Goal: Contribute content: Contribute content

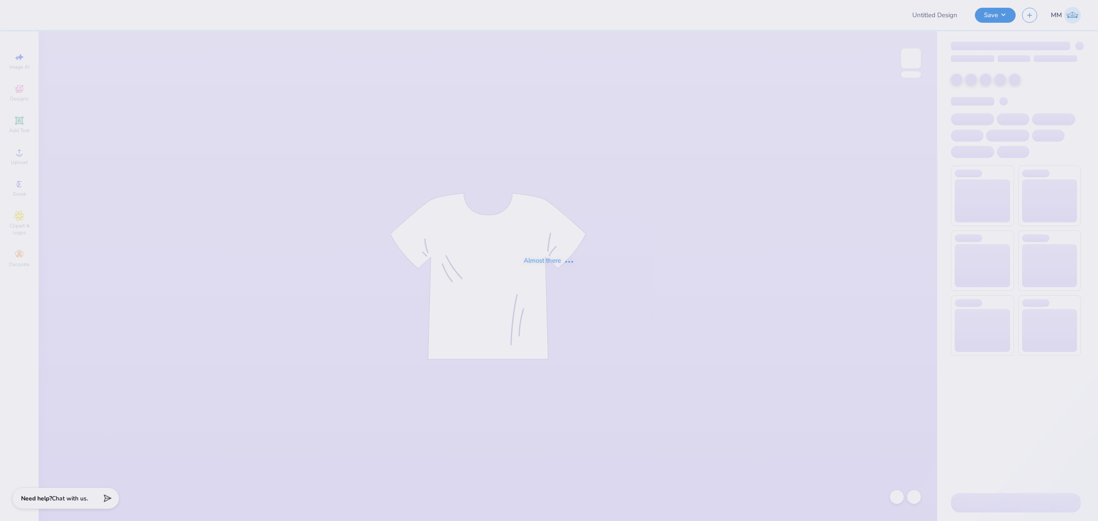
type input "MENS SOCCER CLUB"
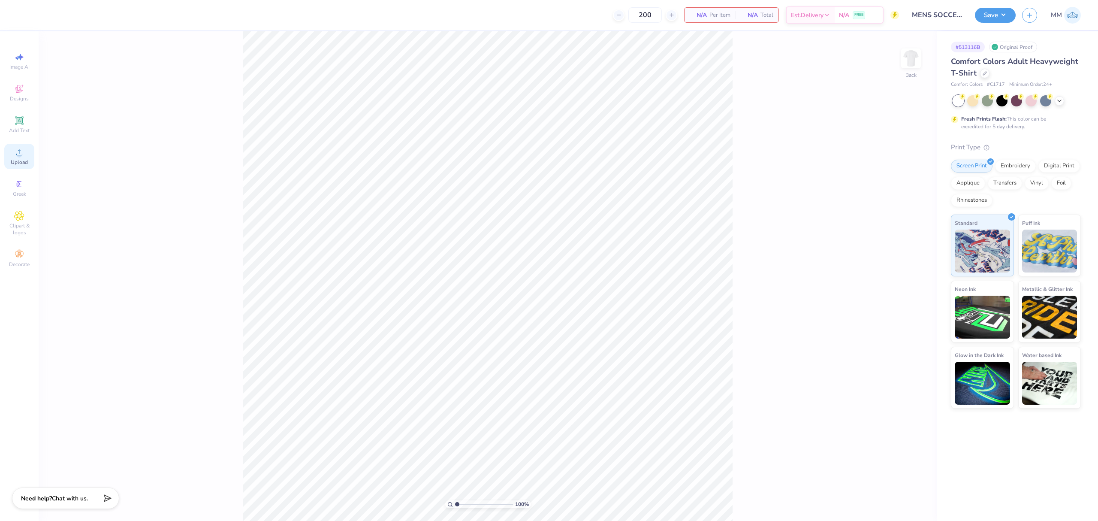
click at [19, 150] on icon at bounding box center [19, 152] width 6 height 6
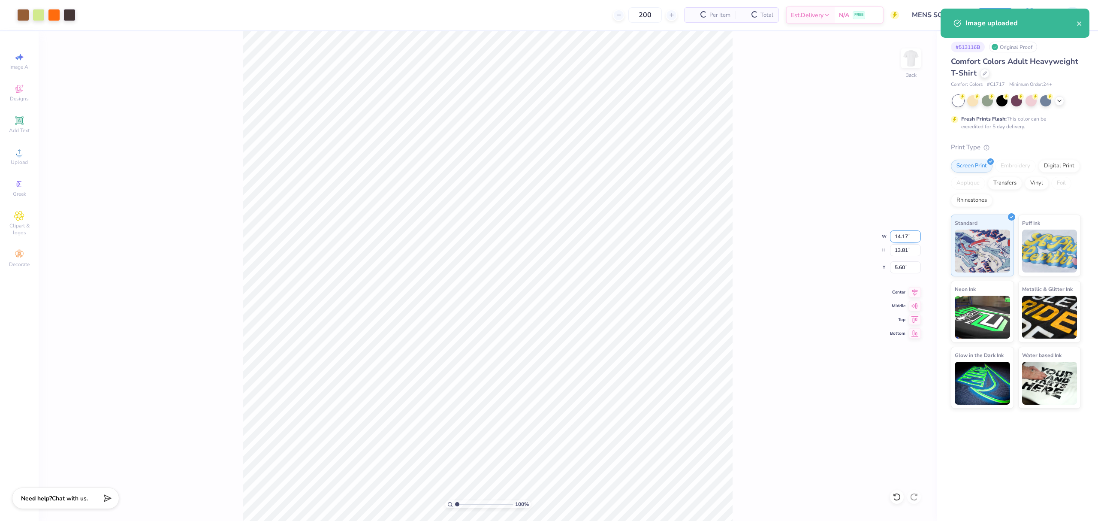
click at [907, 232] on input "14.17" at bounding box center [905, 236] width 31 height 12
type input "12.00"
type input "11.69"
type input "6.65"
click at [899, 235] on input "12.00" at bounding box center [905, 236] width 31 height 12
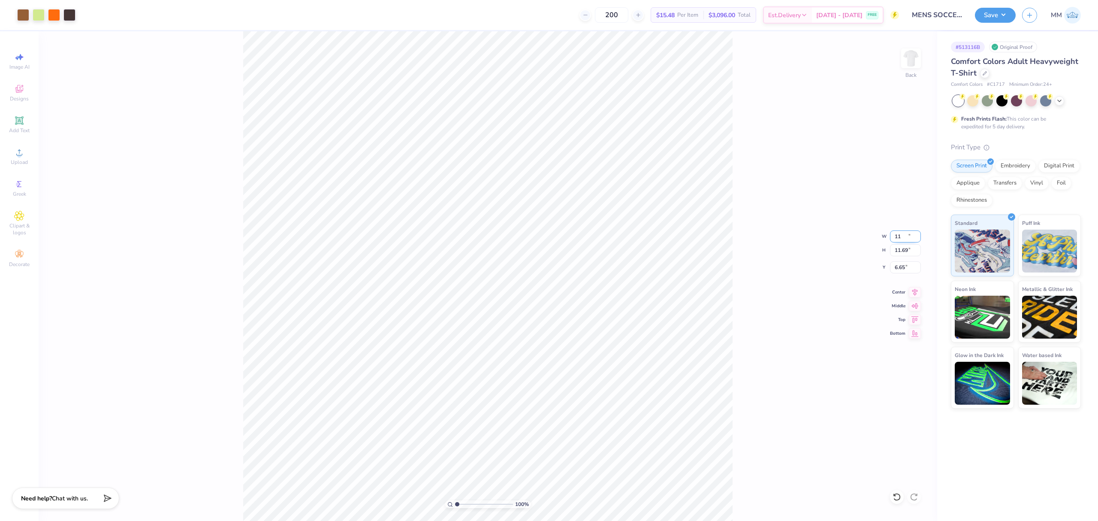
type input "11.00"
type input "10.72"
type input "7.14"
click at [906, 235] on input "11.00" at bounding box center [905, 236] width 31 height 12
type input "10.00"
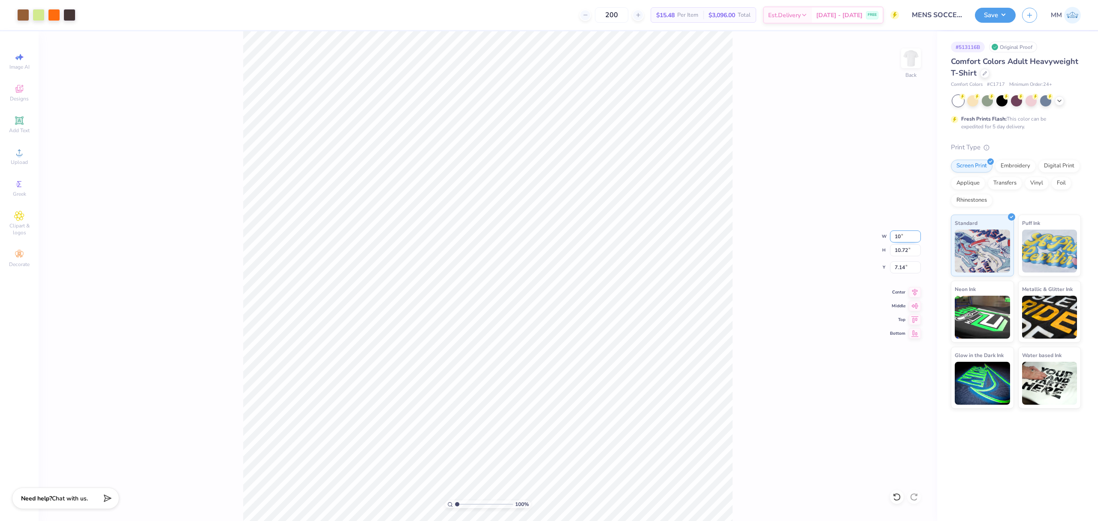
type input "9.74"
type input "7.63"
click at [17, 129] on span "Add Text" at bounding box center [19, 130] width 21 height 7
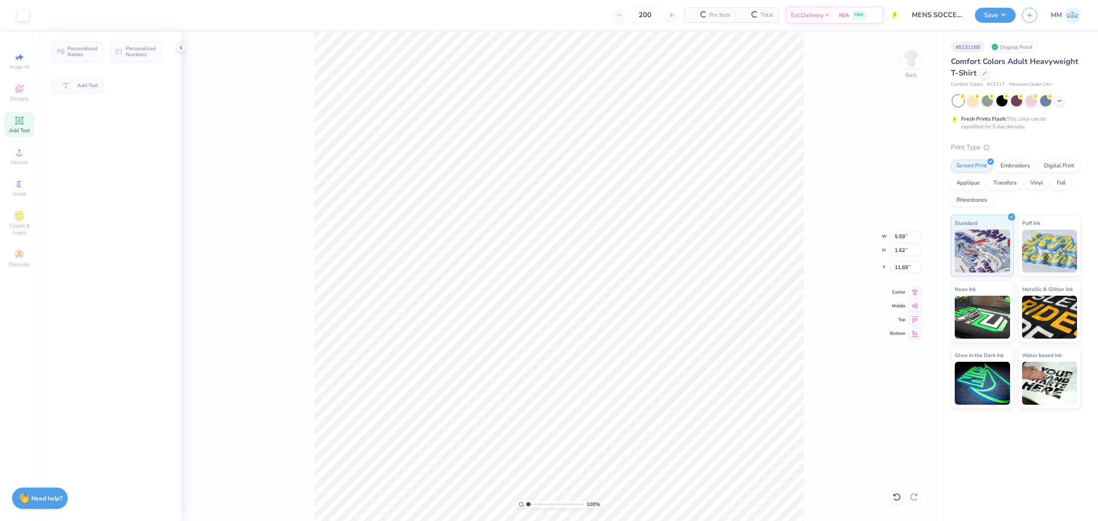
type input "5.59"
type input "1.62"
type input "11.69"
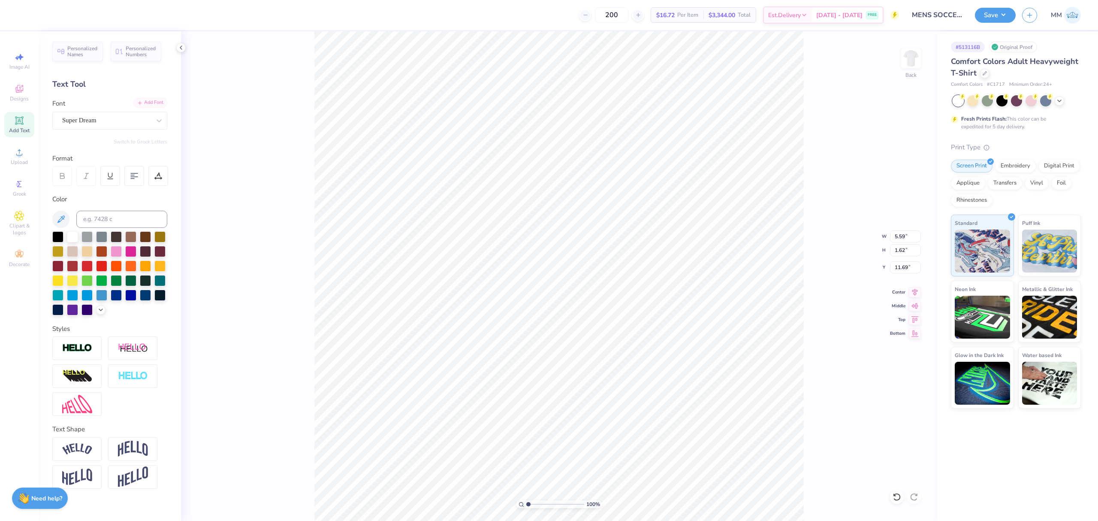
click at [162, 99] on div "Add Font" at bounding box center [150, 103] width 34 height 10
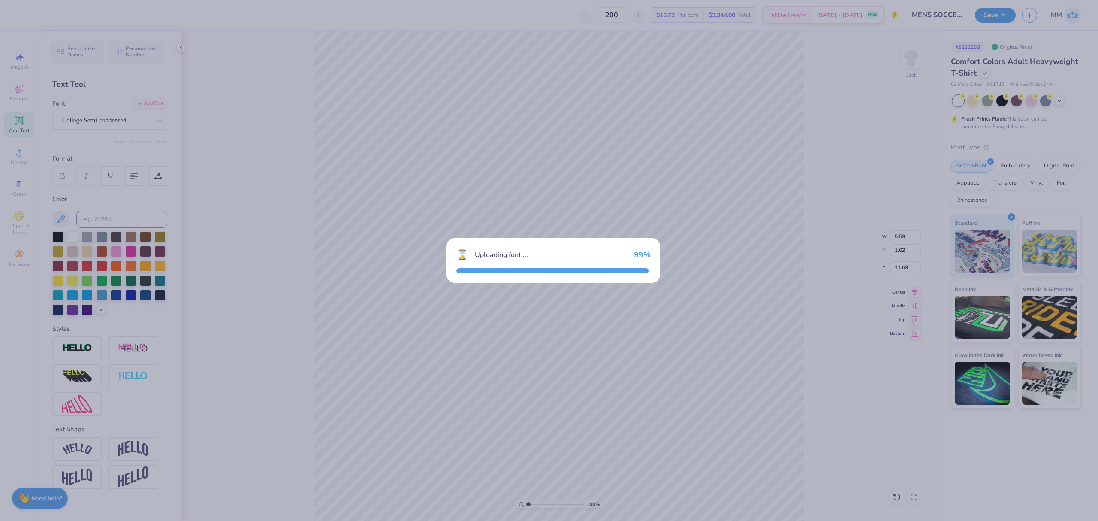
type input "4.63"
type input "1.58"
type input "11.71"
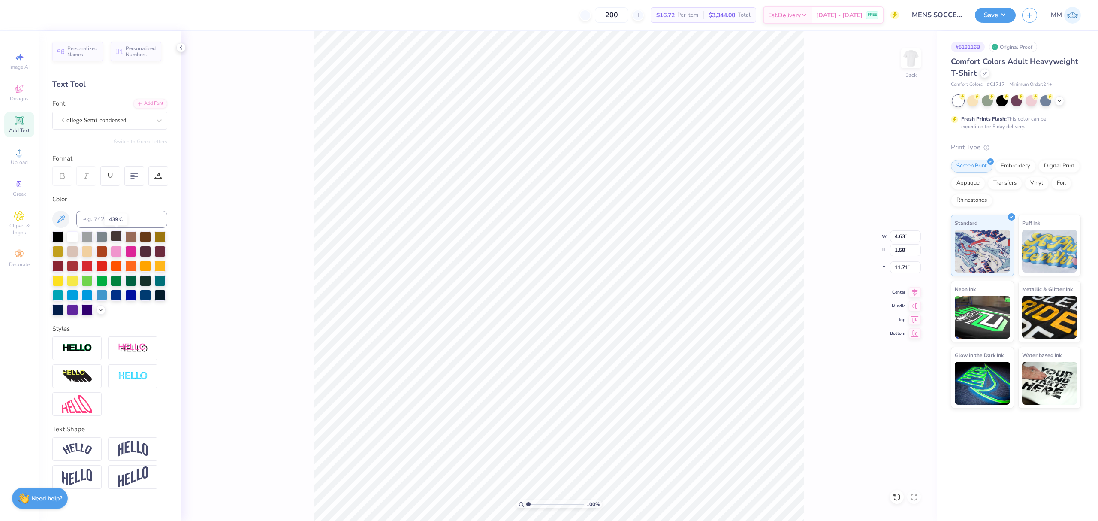
click at [112, 237] on div at bounding box center [116, 235] width 11 height 11
paste textarea "MEN'S soccer club"
type textarea "MEN'S soccer club"
type input "14.17"
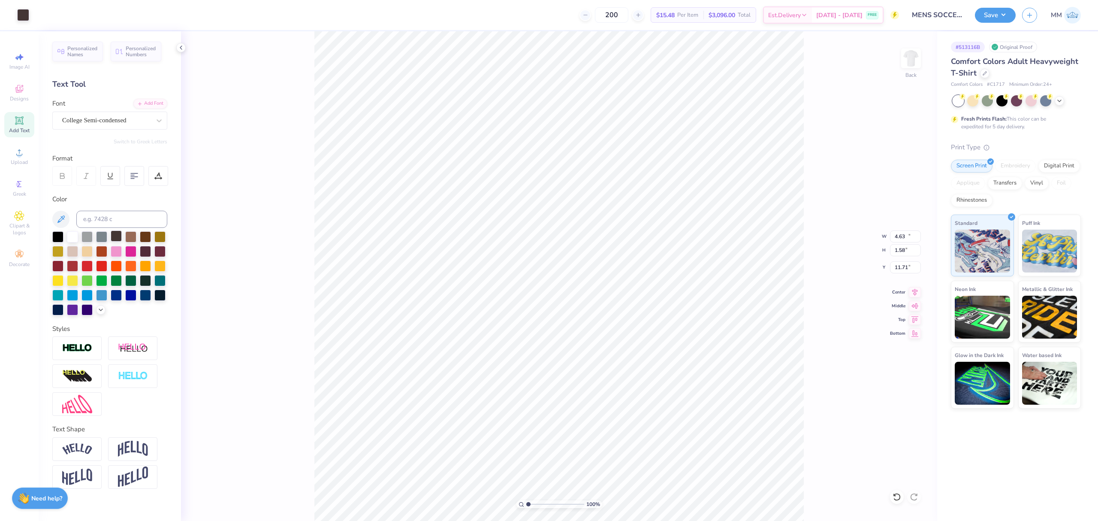
type input "1.31"
type input "11.84"
click at [897, 232] on input "14.17" at bounding box center [905, 236] width 31 height 12
type input "10.00"
type input "0.93"
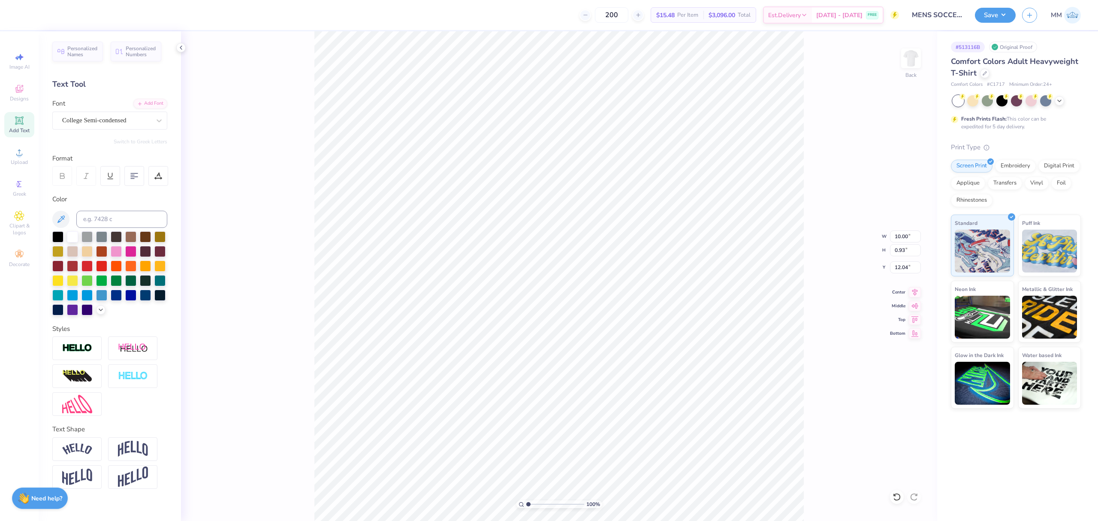
type input "6.32"
click at [897, 268] on input "6.52" at bounding box center [905, 267] width 31 height 12
type input "3.00"
click at [280, 22] on div "Art colors 200 $15.48 Per Item $3,096.00 Total Est. Delivery [DATE] - [DATE] FR…" at bounding box center [549, 260] width 1098 height 521
click at [915, 289] on icon at bounding box center [915, 290] width 6 height 7
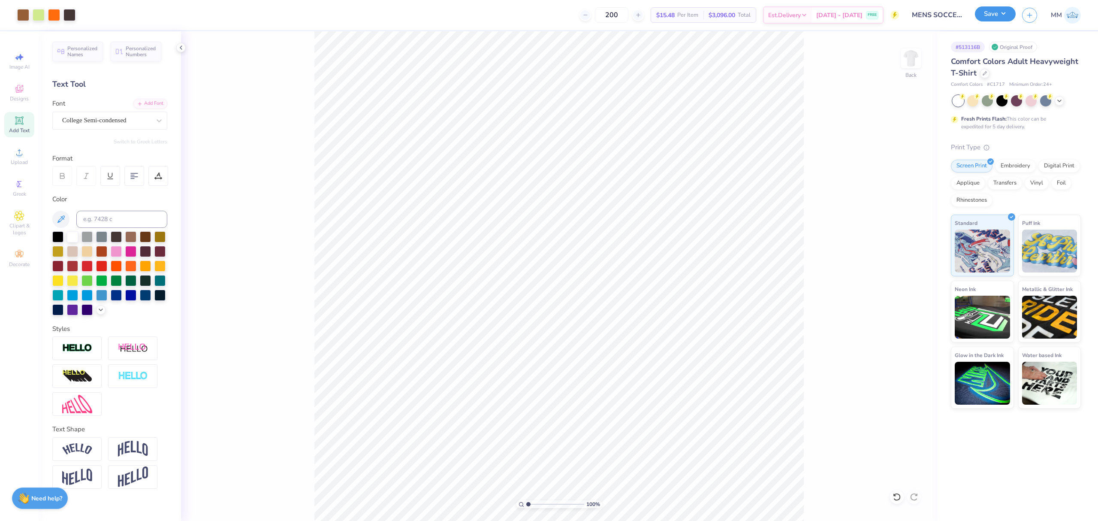
click at [1001, 18] on button "Save" at bounding box center [995, 13] width 41 height 15
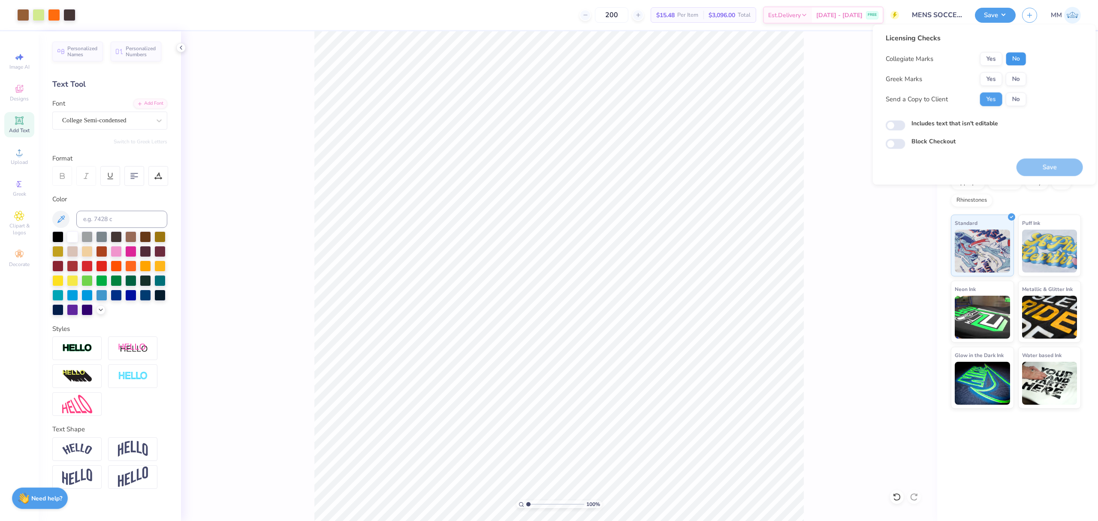
click at [1016, 59] on button "No" at bounding box center [1016, 59] width 21 height 14
click at [1017, 74] on button "No" at bounding box center [1016, 79] width 21 height 14
click at [956, 123] on label "Includes text that isn't editable" at bounding box center [954, 123] width 87 height 9
click at [905, 123] on input "Includes text that isn't editable" at bounding box center [895, 125] width 20 height 10
click at [957, 123] on label "Includes text that isn't editable" at bounding box center [954, 123] width 87 height 9
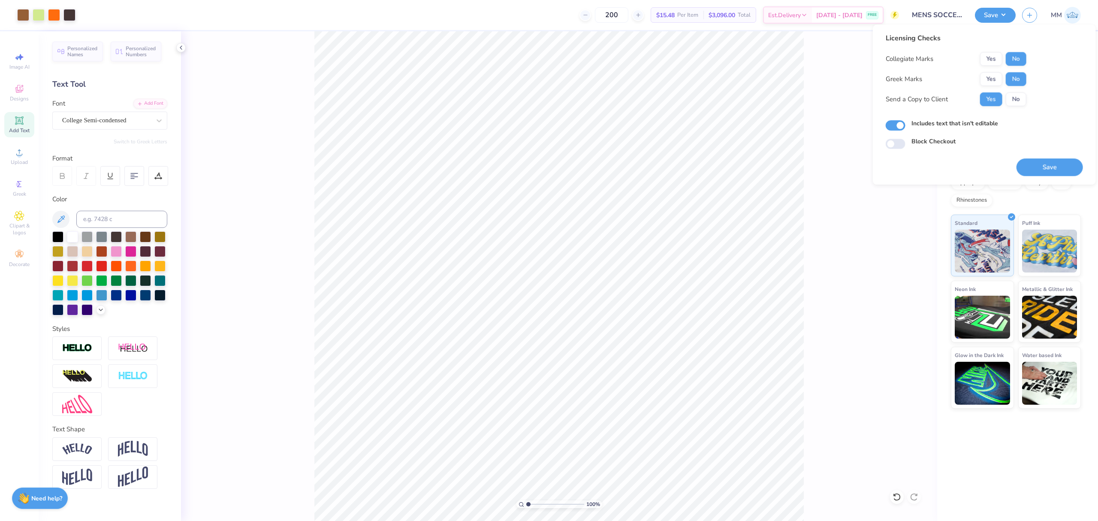
click at [905, 123] on input "Includes text that isn't editable" at bounding box center [895, 125] width 20 height 10
checkbox input "false"
click at [1035, 167] on button "Save" at bounding box center [1049, 167] width 66 height 18
